Goal: Task Accomplishment & Management: Use online tool/utility

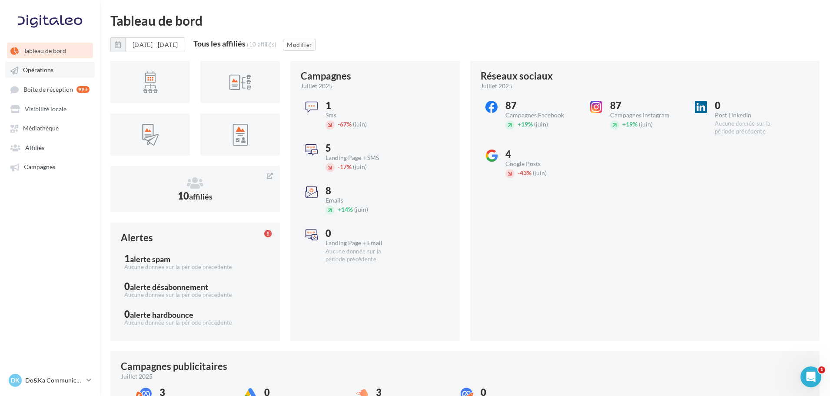
click at [56, 72] on link "Opérations" at bounding box center [49, 70] width 89 height 16
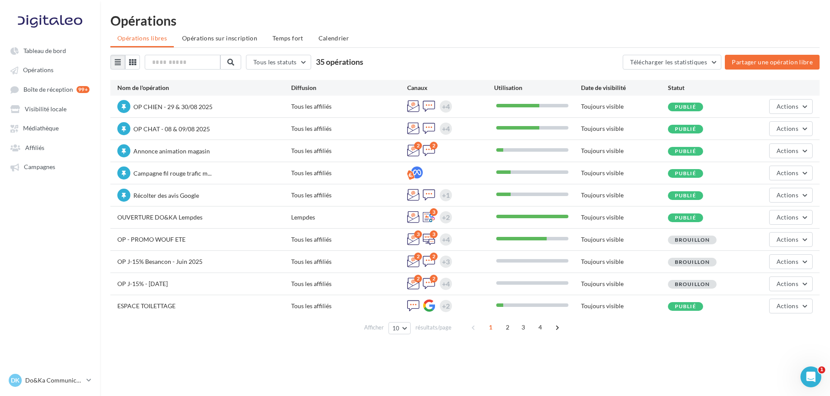
click at [657, 346] on div "Tableau de bord Opérations Affiliés" at bounding box center [415, 212] width 830 height 396
click at [737, 61] on button "Partager une opération libre" at bounding box center [772, 62] width 95 height 15
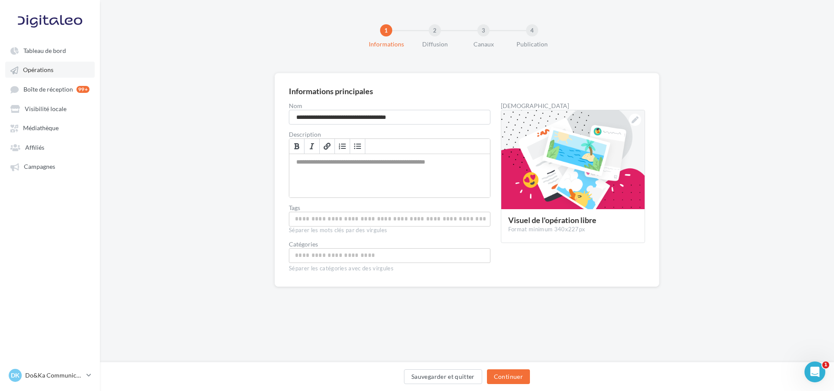
click at [55, 73] on link "Opérations" at bounding box center [49, 70] width 89 height 16
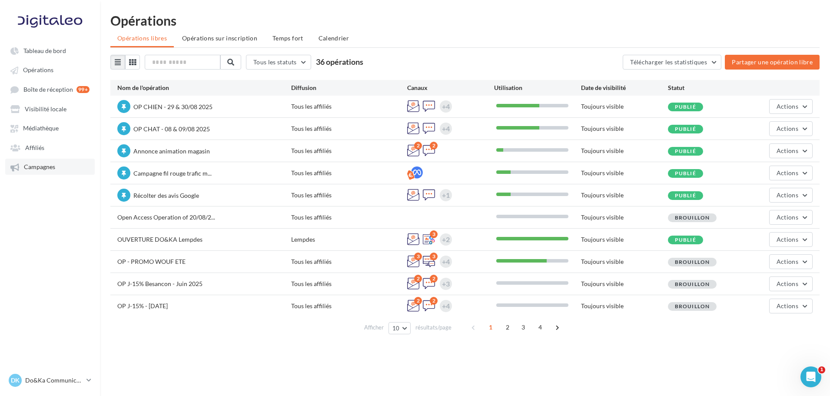
click at [69, 159] on link "Campagnes" at bounding box center [49, 167] width 89 height 16
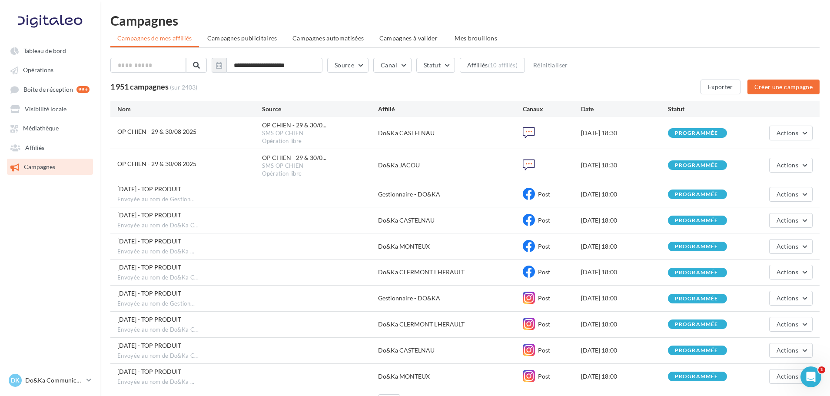
click at [60, 61] on ul "Tableau de bord Opérations Boîte de réception 99+ Visibilité locale Affiliés" at bounding box center [49, 108] width 99 height 139
click at [60, 69] on link "Opérations" at bounding box center [49, 70] width 89 height 16
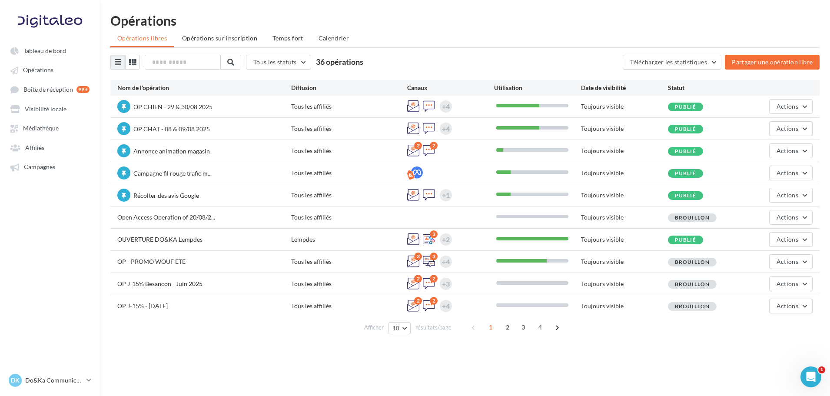
click at [689, 27] on div "Opérations Opérations libres Opérations sur inscription Temps fort Calendrier T…" at bounding box center [465, 177] width 730 height 327
